Goal: Information Seeking & Learning: Learn about a topic

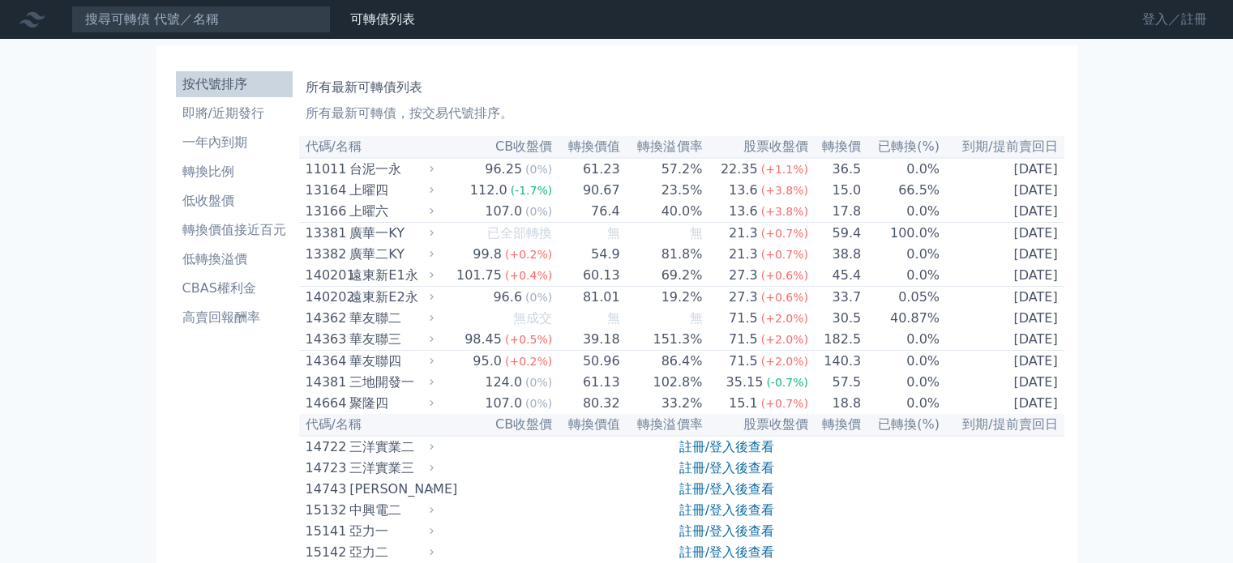
click at [1149, 18] on link "登入／註冊" at bounding box center [1174, 19] width 91 height 26
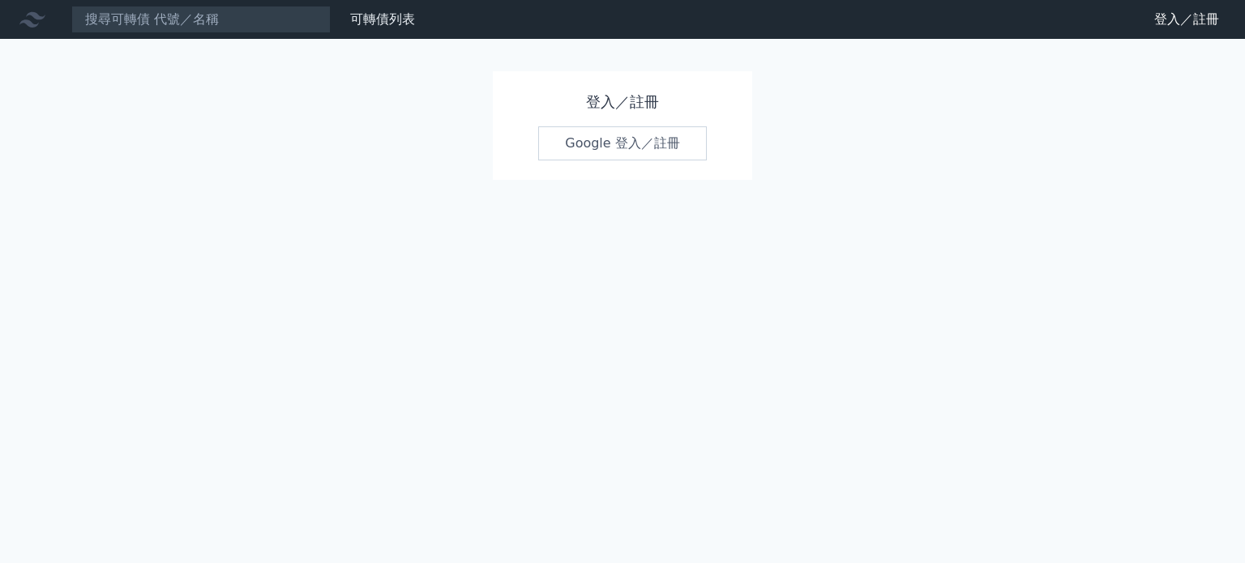
click at [602, 142] on link "Google 登入／註冊" at bounding box center [622, 143] width 169 height 34
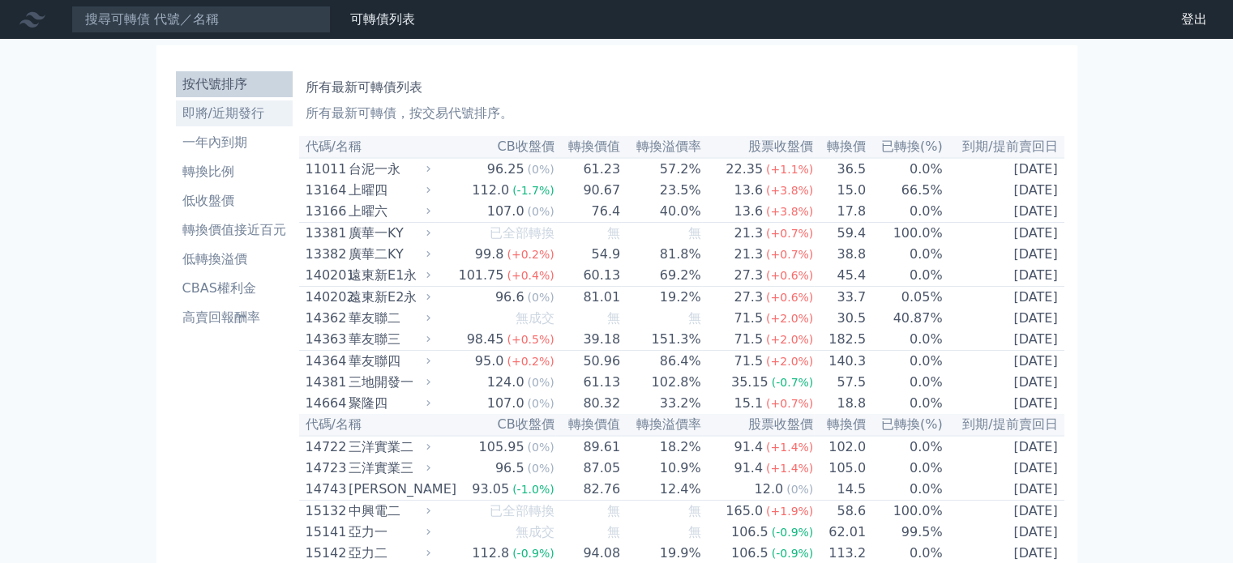
click at [233, 118] on li "即將/近期發行" at bounding box center [234, 113] width 117 height 19
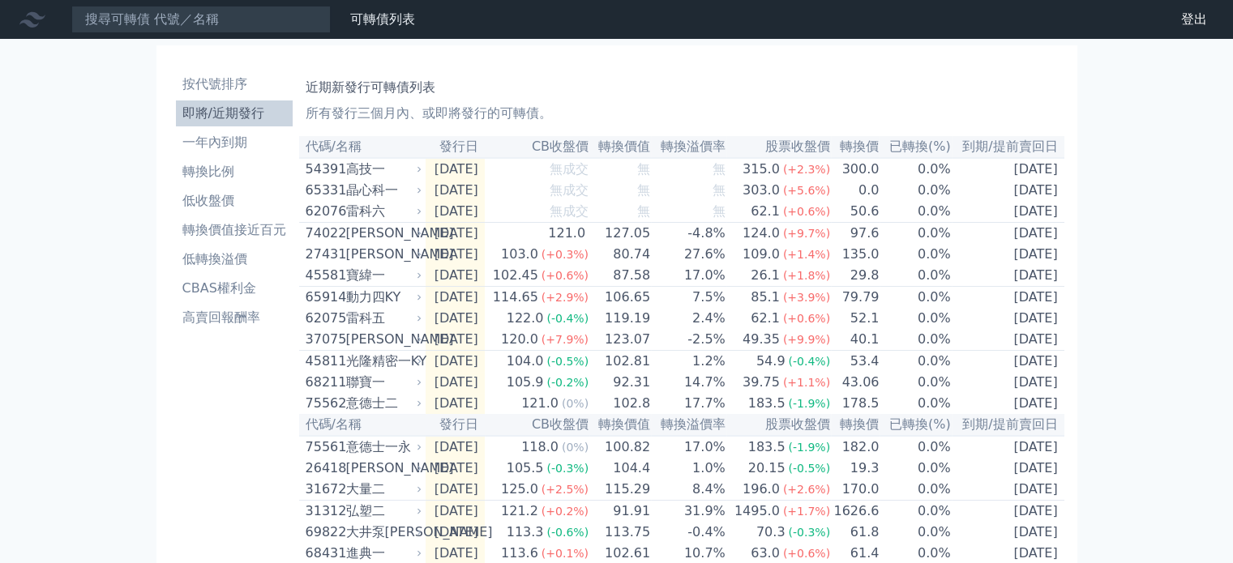
click at [370, 239] on div "[PERSON_NAME]" at bounding box center [382, 233] width 73 height 19
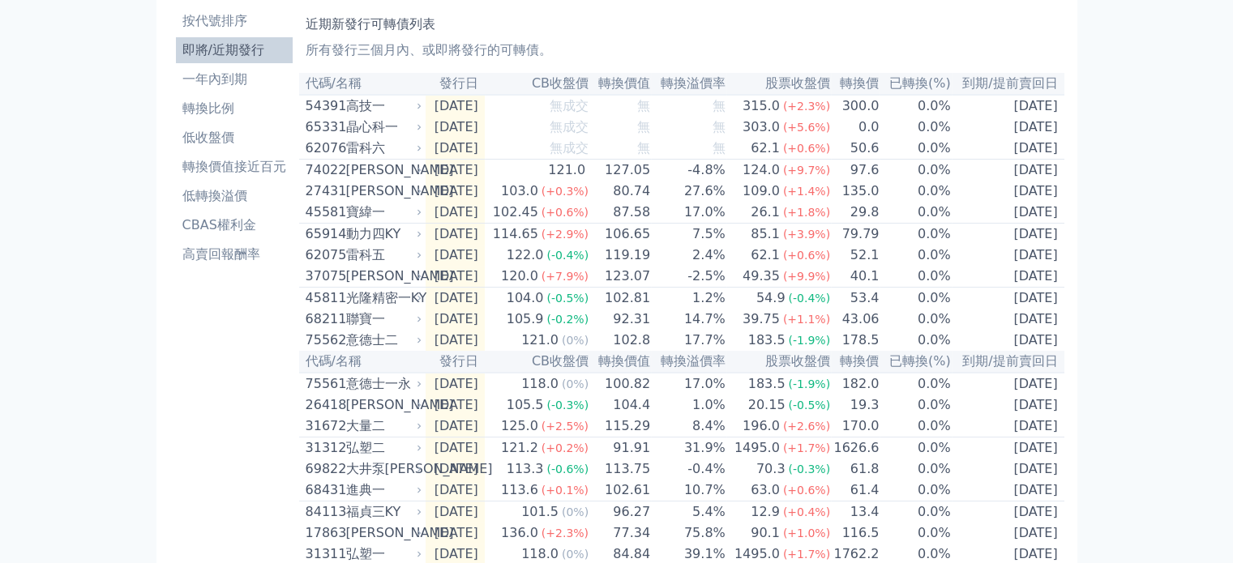
scroll to position [81, 0]
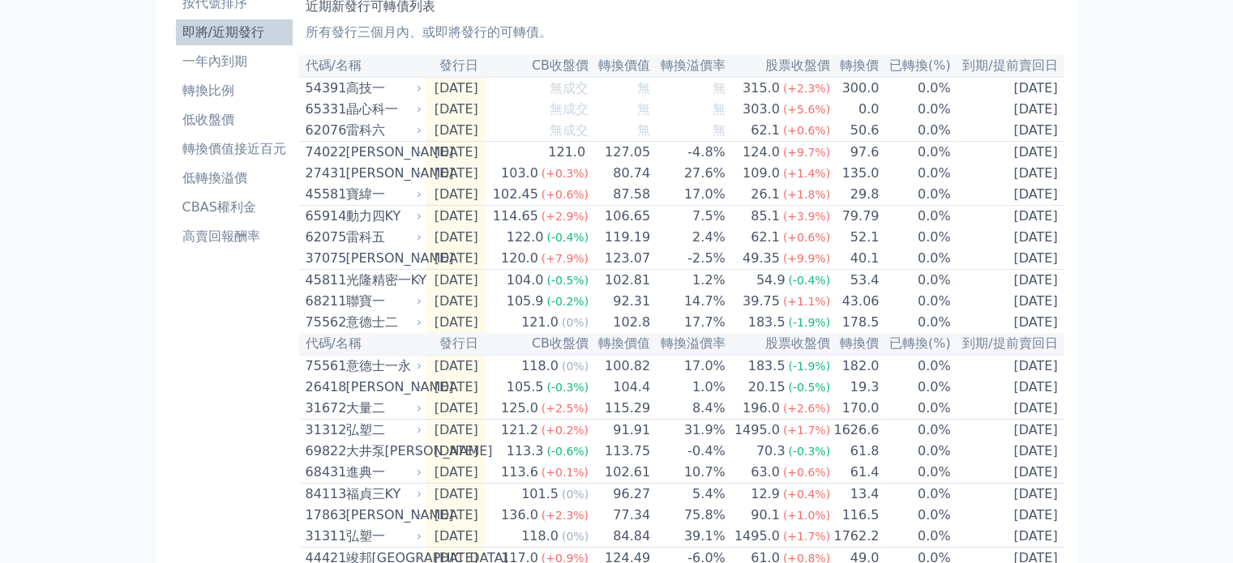
click at [376, 268] on div "[PERSON_NAME]" at bounding box center [382, 258] width 73 height 19
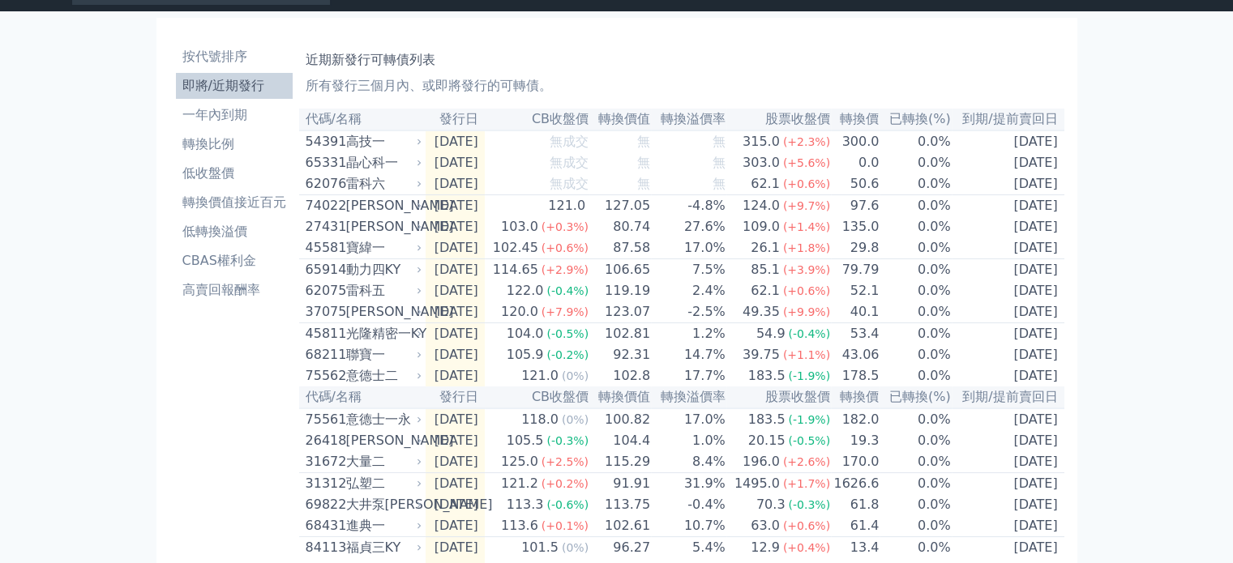
scroll to position [0, 0]
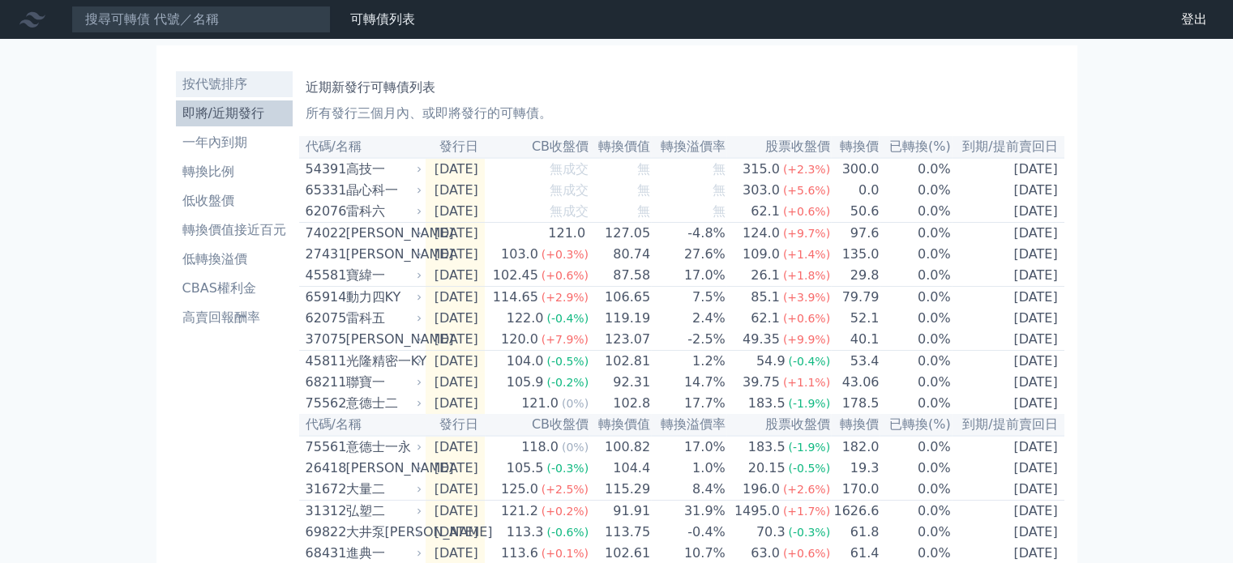
click at [247, 88] on li "按代號排序" at bounding box center [234, 84] width 117 height 19
